Goal: Task Accomplishment & Management: Manage account settings

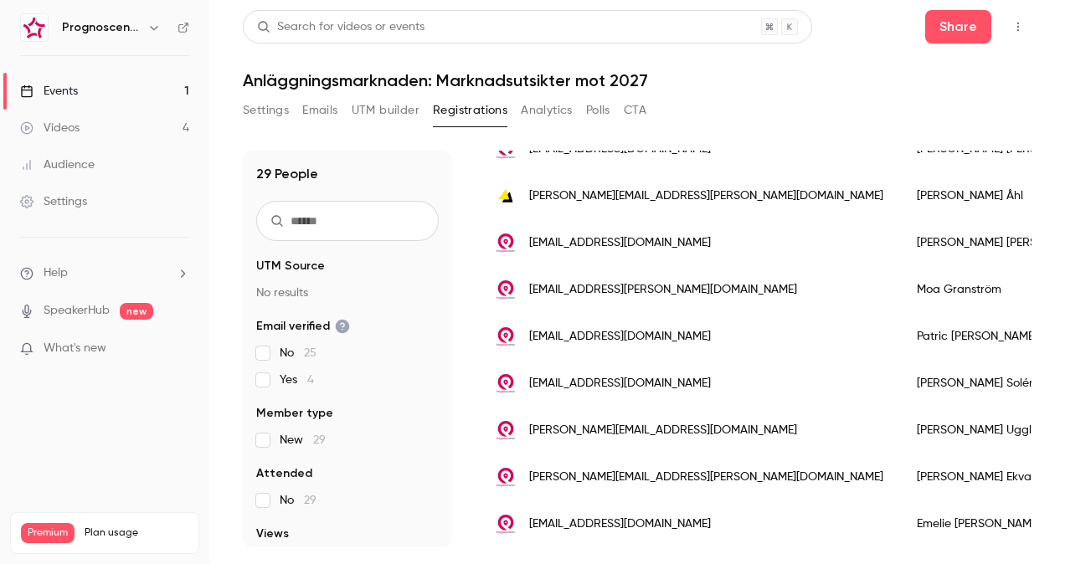
scroll to position [1135, 0]
click at [152, 116] on link "Videos 4" at bounding box center [104, 128] width 209 height 37
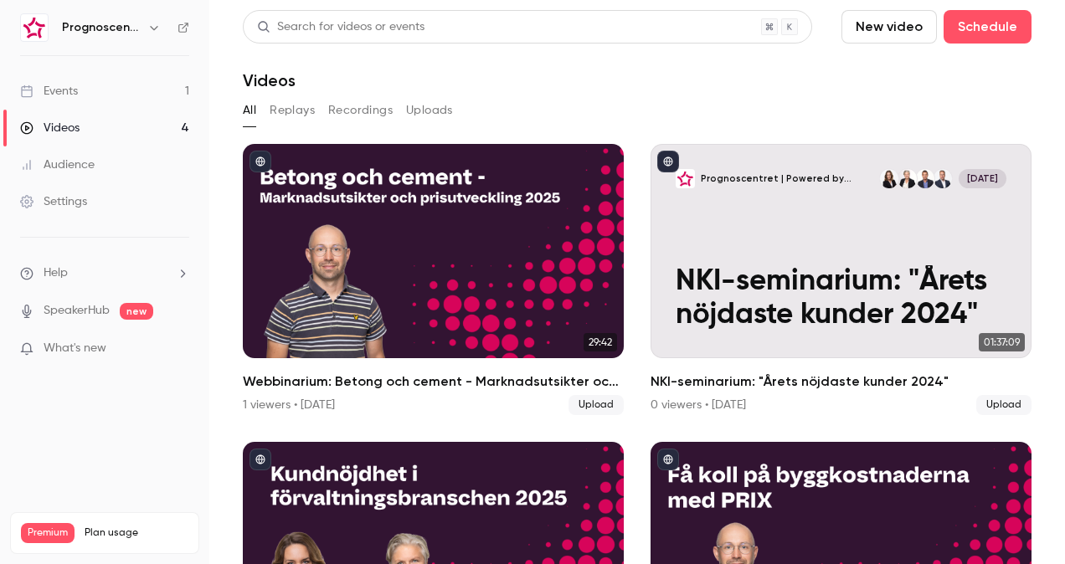
click at [102, 92] on link "Events 1" at bounding box center [104, 91] width 209 height 37
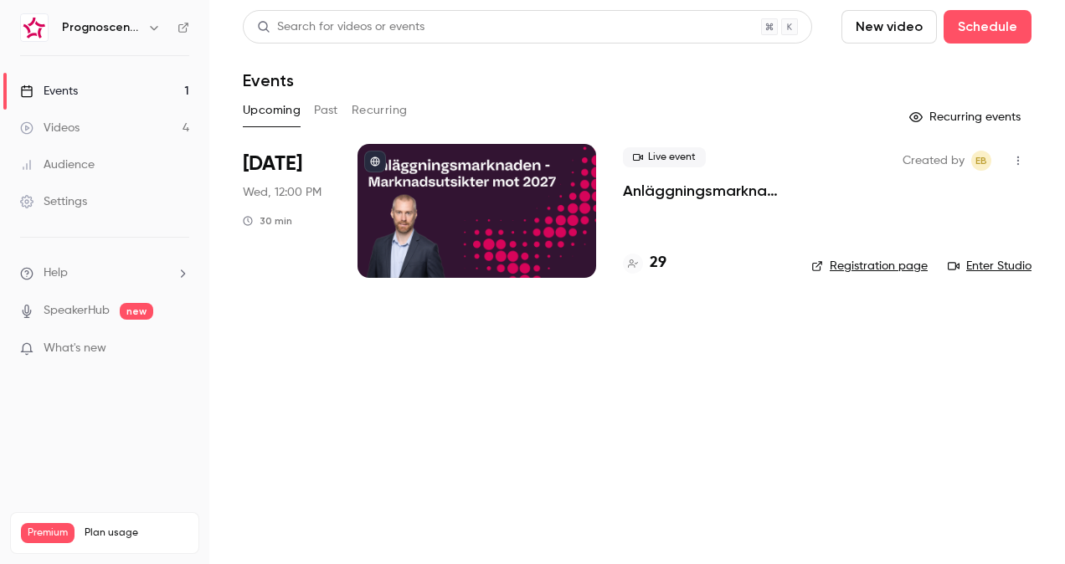
click at [691, 194] on p "Anläggningsmarknaden: Marknadsutsikter mot 2027" at bounding box center [704, 191] width 162 height 20
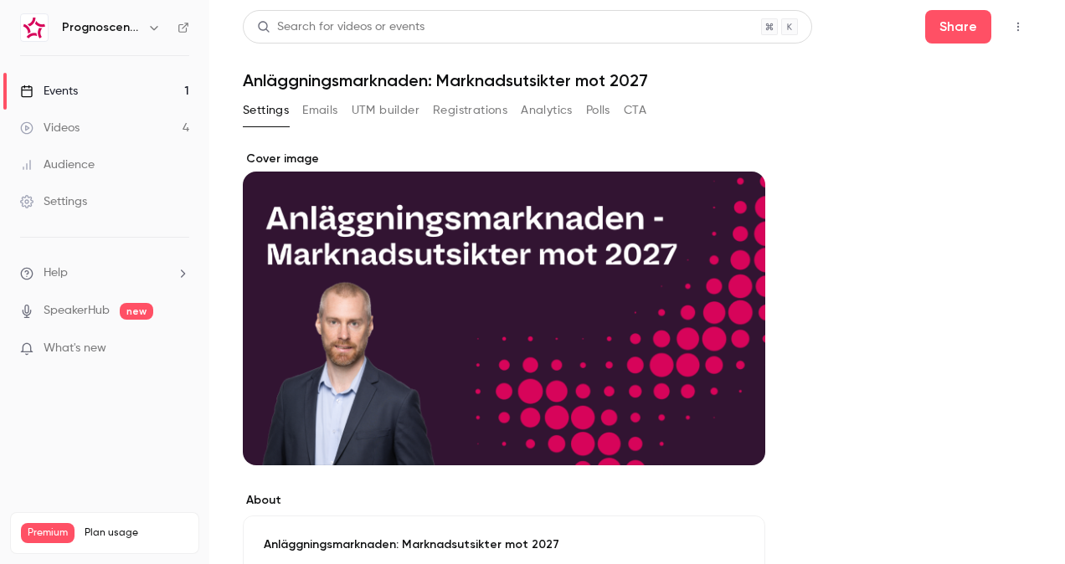
click at [444, 118] on button "Registrations" at bounding box center [470, 110] width 75 height 27
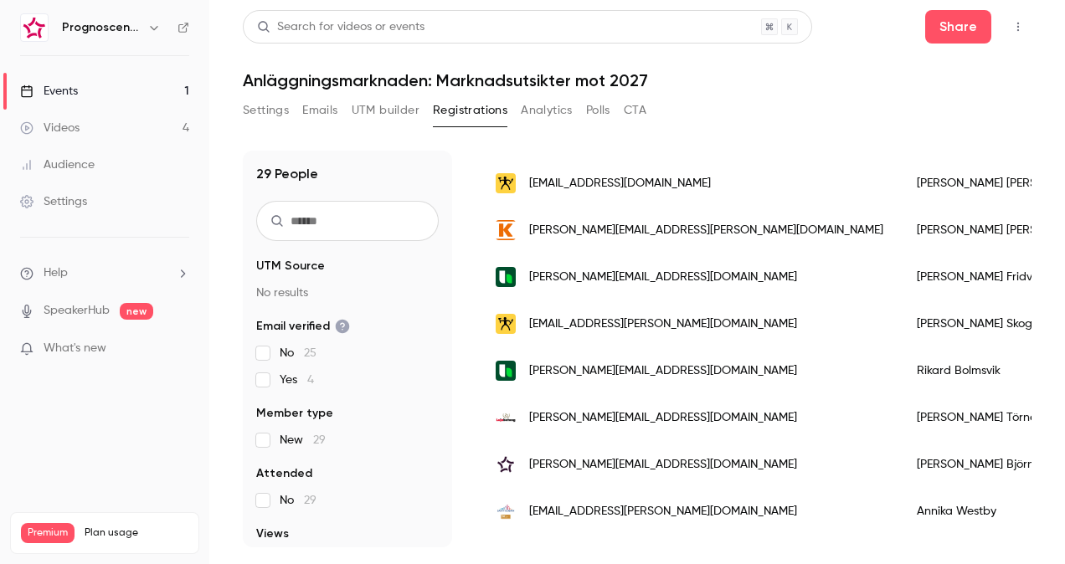
scroll to position [335, 0]
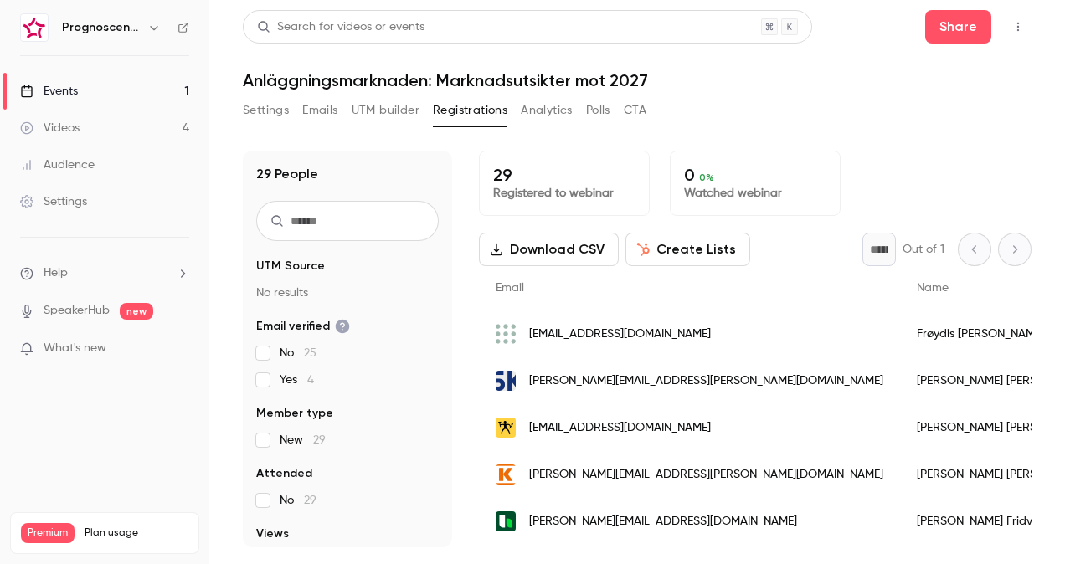
click at [64, 95] on div "Events" at bounding box center [49, 91] width 58 height 17
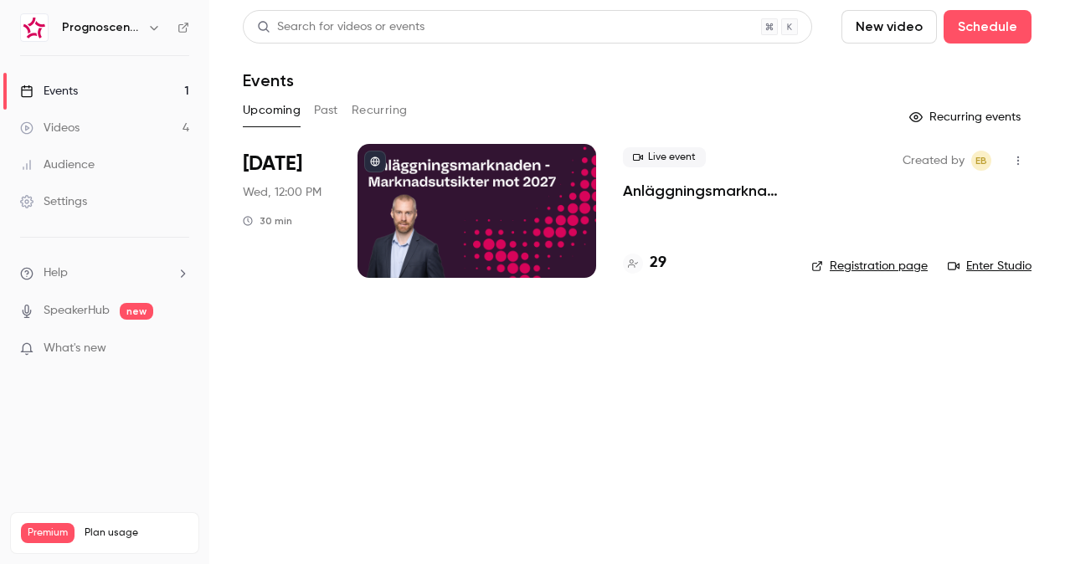
click at [903, 39] on button "New video" at bounding box center [888, 26] width 95 height 33
click at [885, 84] on li "Record" at bounding box center [937, 73] width 181 height 44
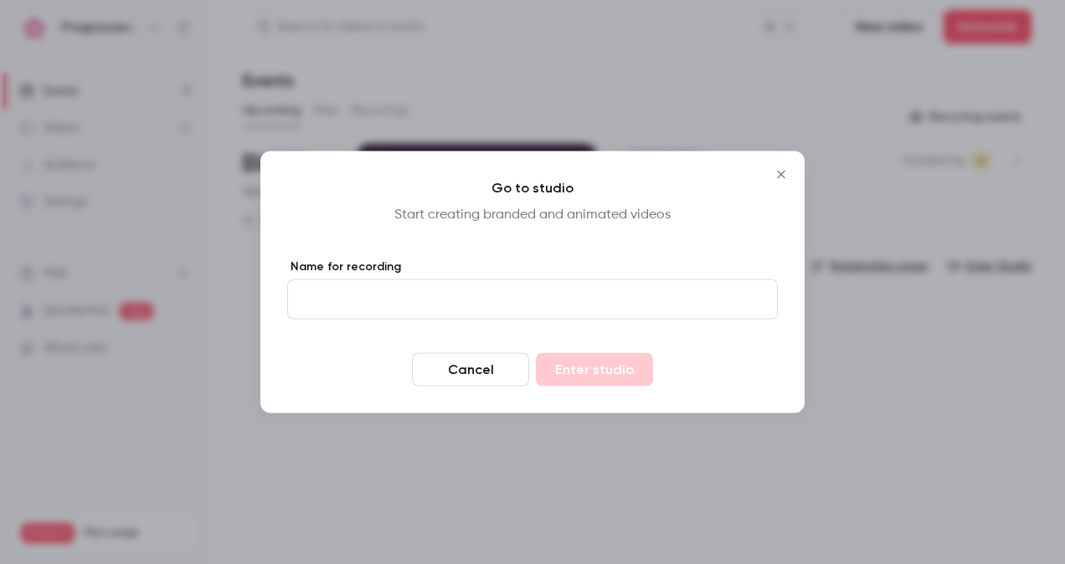
drag, startPoint x: 448, startPoint y: 290, endPoint x: 459, endPoint y: 289, distance: 10.9
click at [448, 290] on input "Name for recording" at bounding box center [532, 300] width 491 height 40
type input "*******"
click at [781, 176] on icon "Close" at bounding box center [781, 174] width 20 height 13
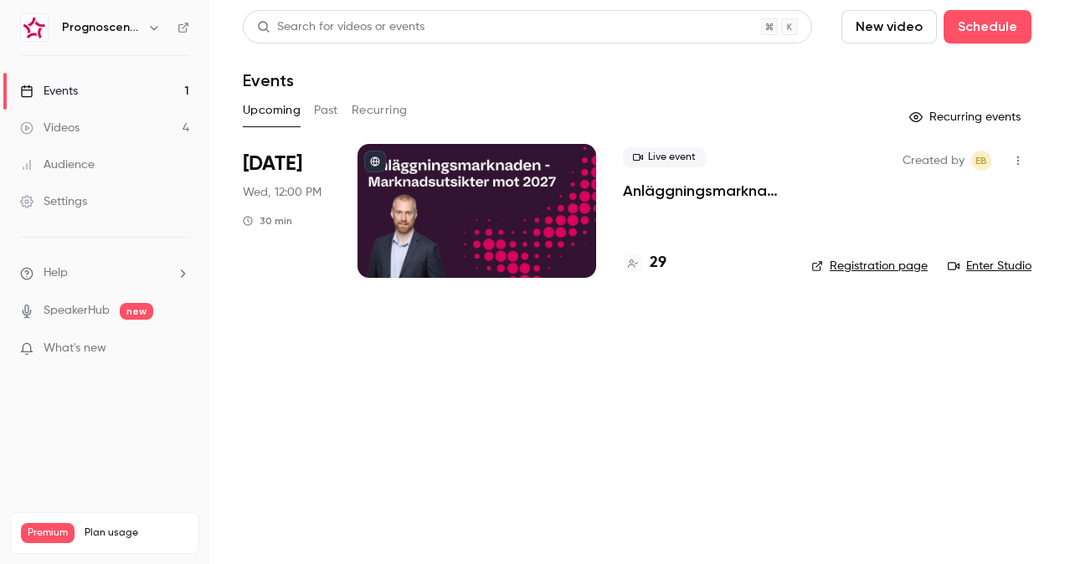
click at [102, 129] on link "Videos 4" at bounding box center [104, 128] width 209 height 37
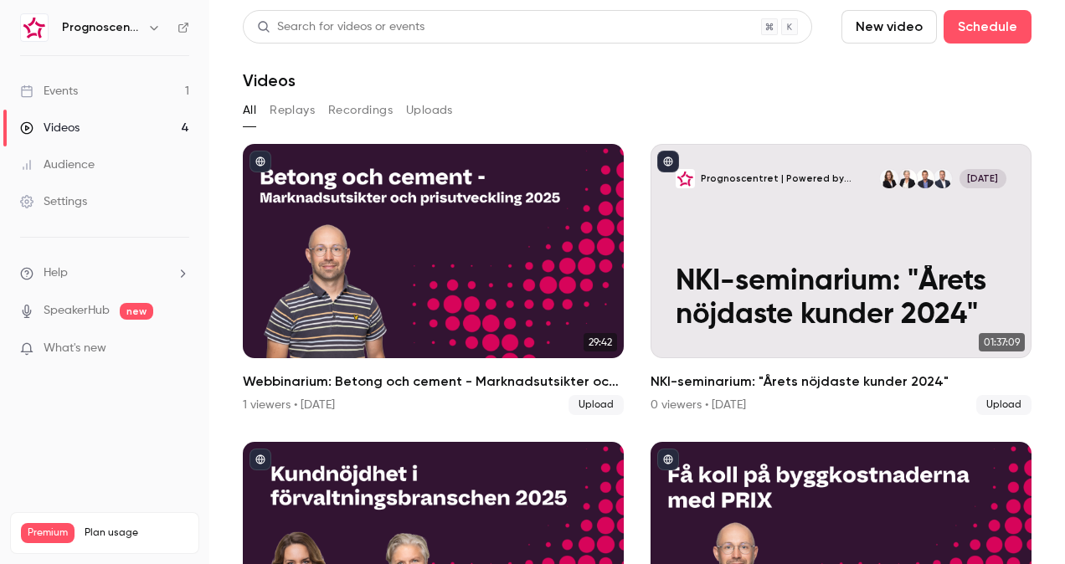
click at [94, 203] on link "Settings" at bounding box center [104, 201] width 209 height 37
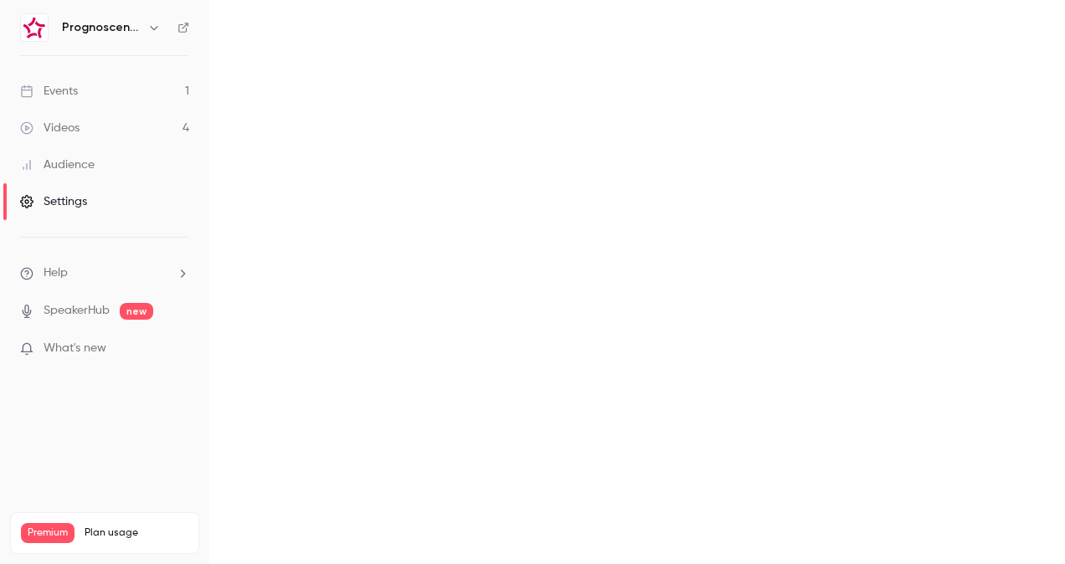
scroll to position [198, 0]
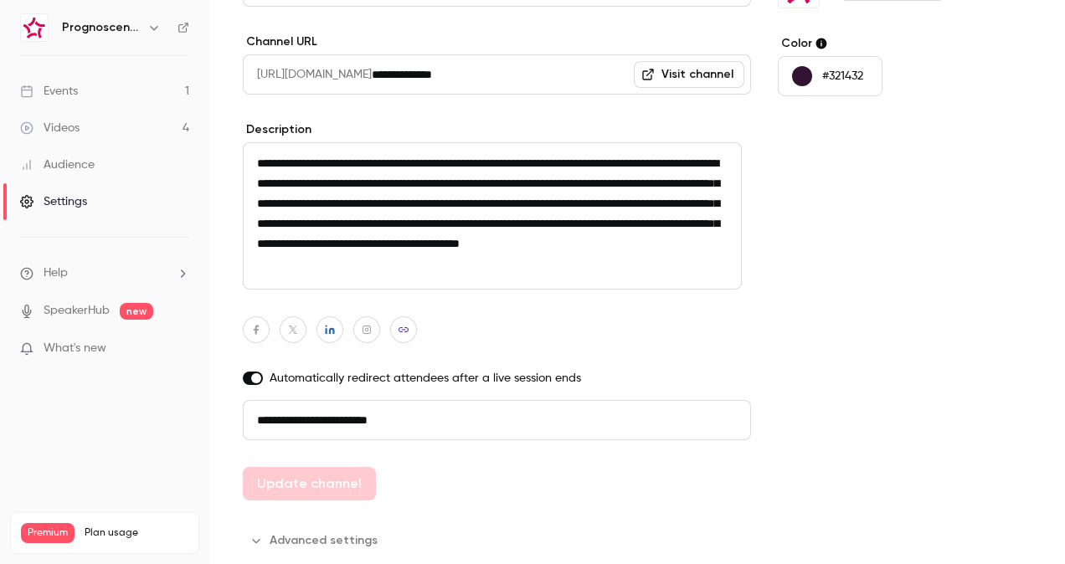
click at [56, 99] on link "Events 1" at bounding box center [104, 91] width 209 height 37
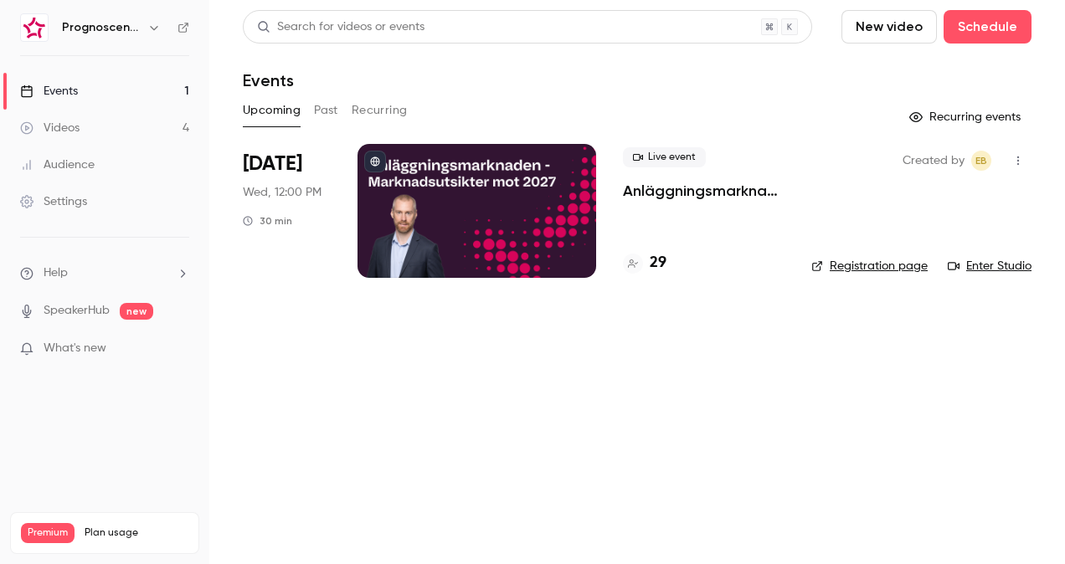
click at [70, 121] on div "Videos" at bounding box center [49, 128] width 59 height 17
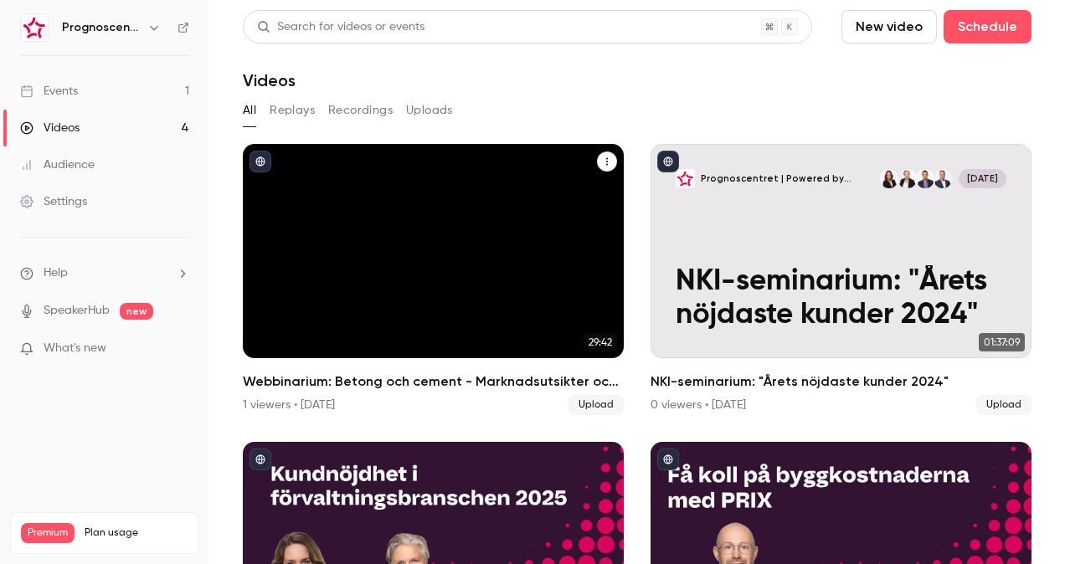
scroll to position [162, 0]
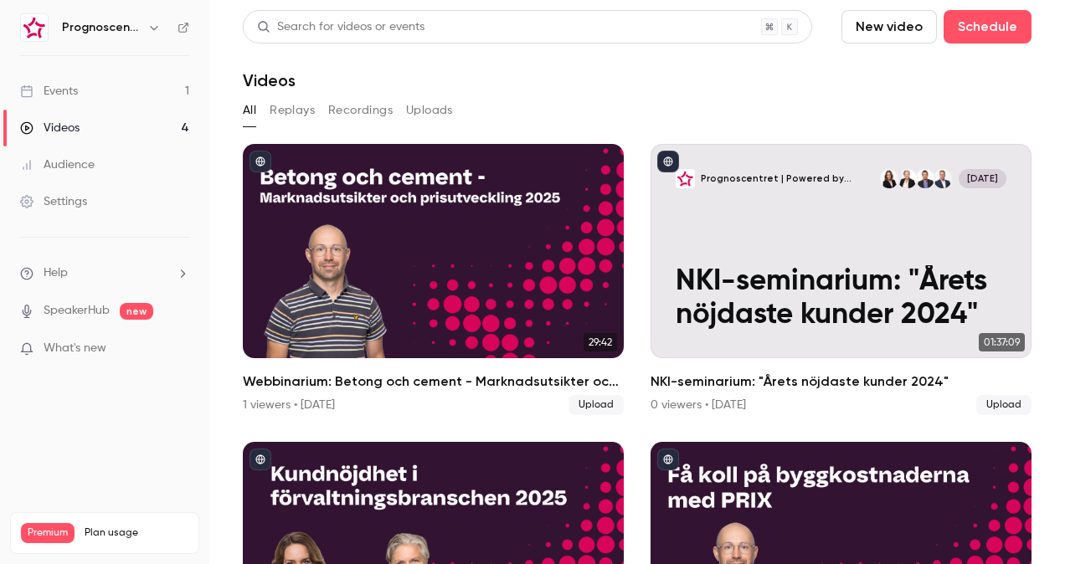
click at [66, 91] on div "Events" at bounding box center [49, 91] width 58 height 17
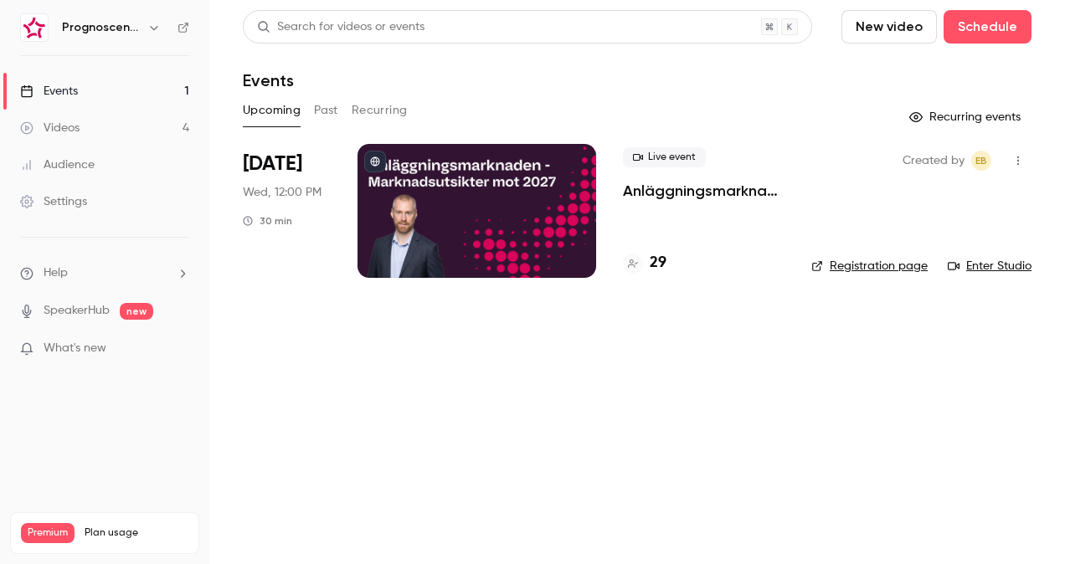
click at [430, 239] on div at bounding box center [476, 211] width 239 height 134
